Goal: Task Accomplishment & Management: Complete application form

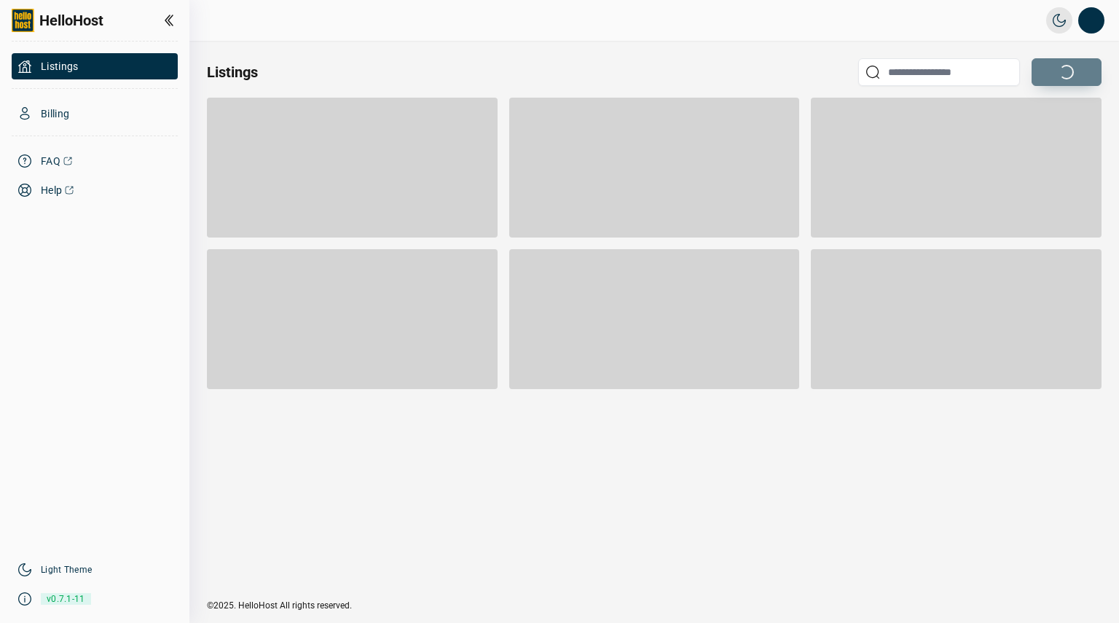
click at [293, 201] on div at bounding box center [352, 168] width 291 height 140
